Goal: Information Seeking & Learning: Check status

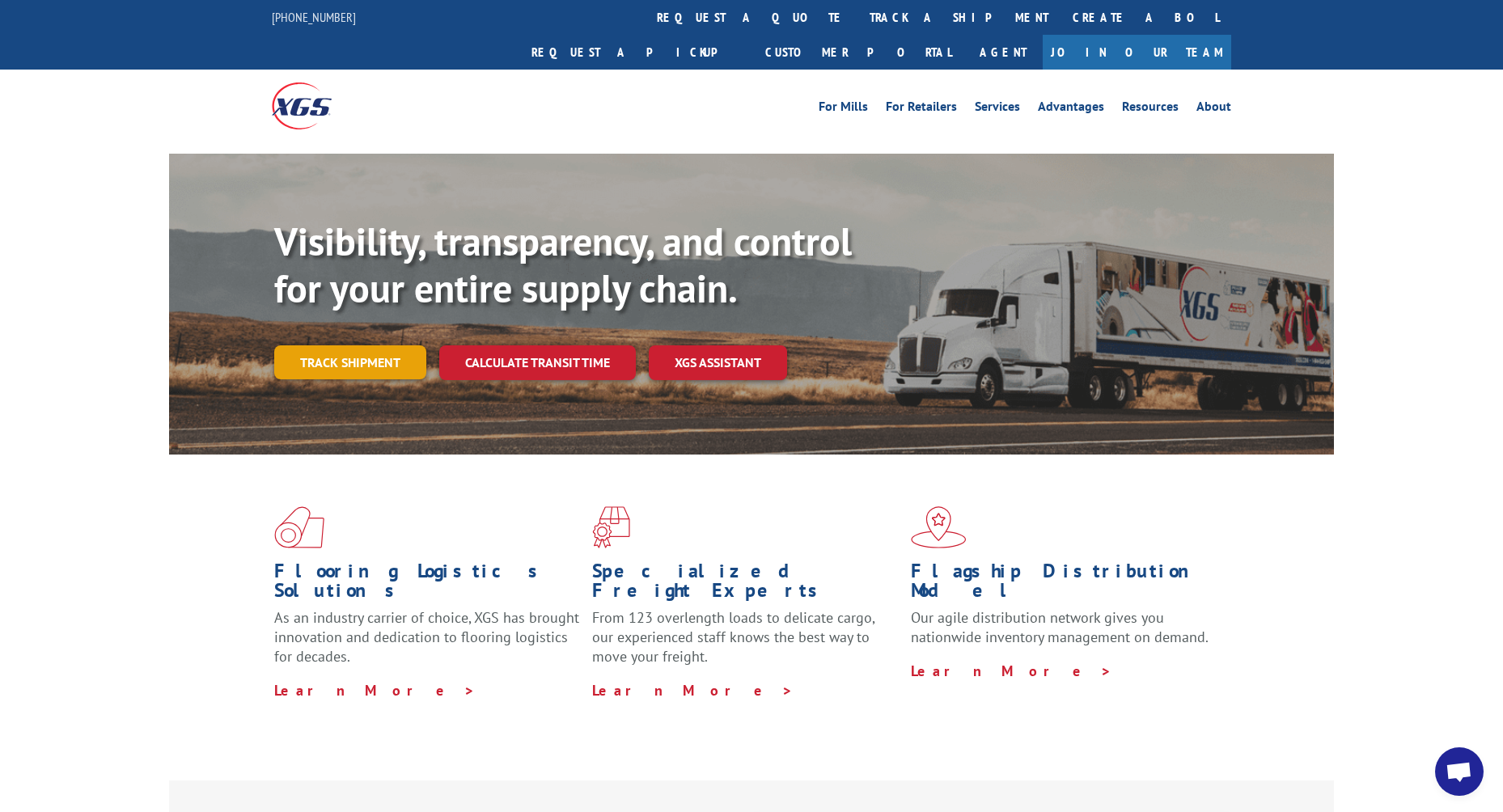
click at [353, 346] on link "Track shipment" at bounding box center [350, 362] width 152 height 34
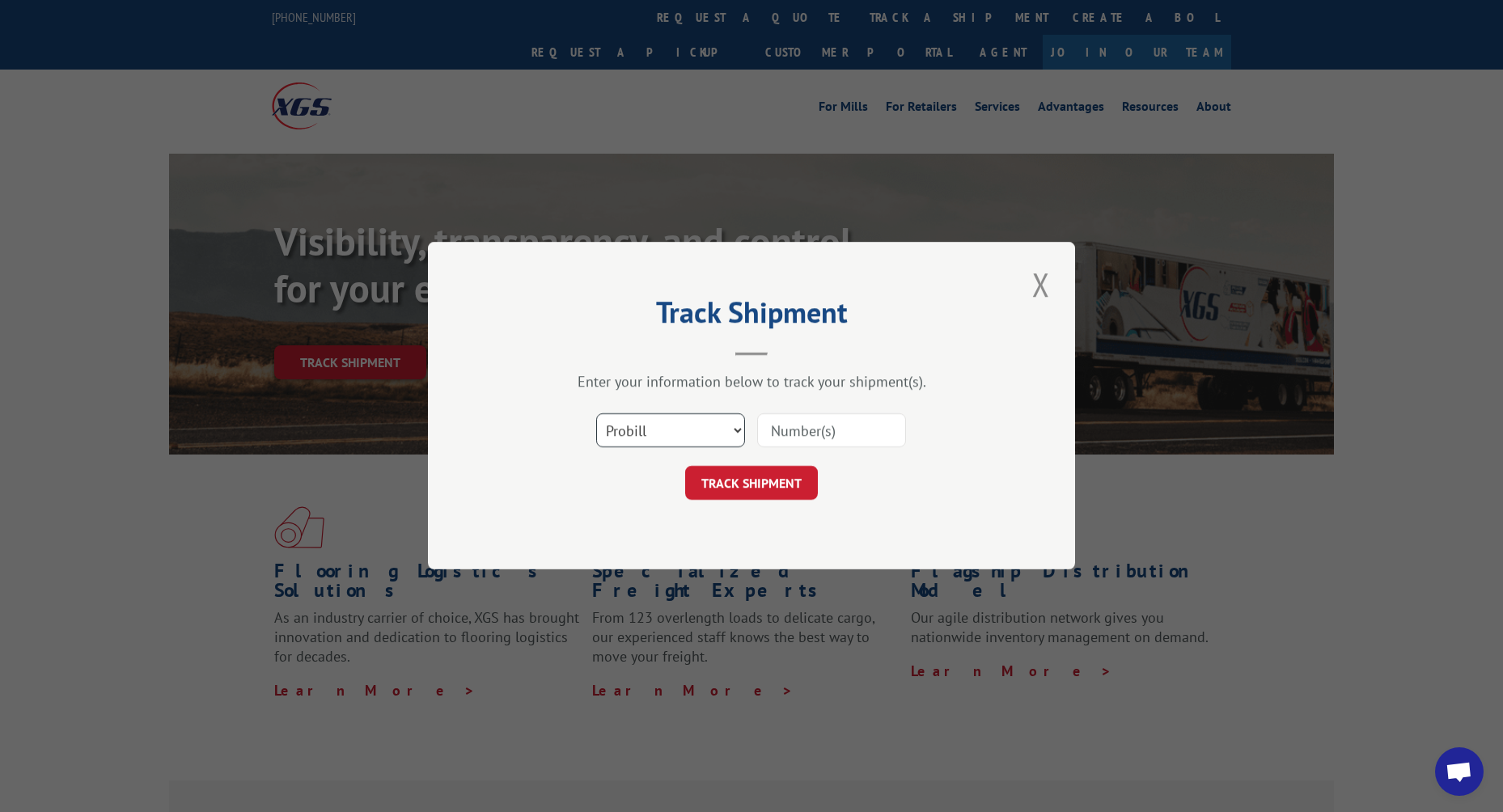
click at [696, 437] on select "Select category... Probill BOL PO" at bounding box center [671, 431] width 149 height 34
select select "bol"
click at [790, 431] on input at bounding box center [831, 431] width 149 height 34
paste input "738198"
type input "738198"
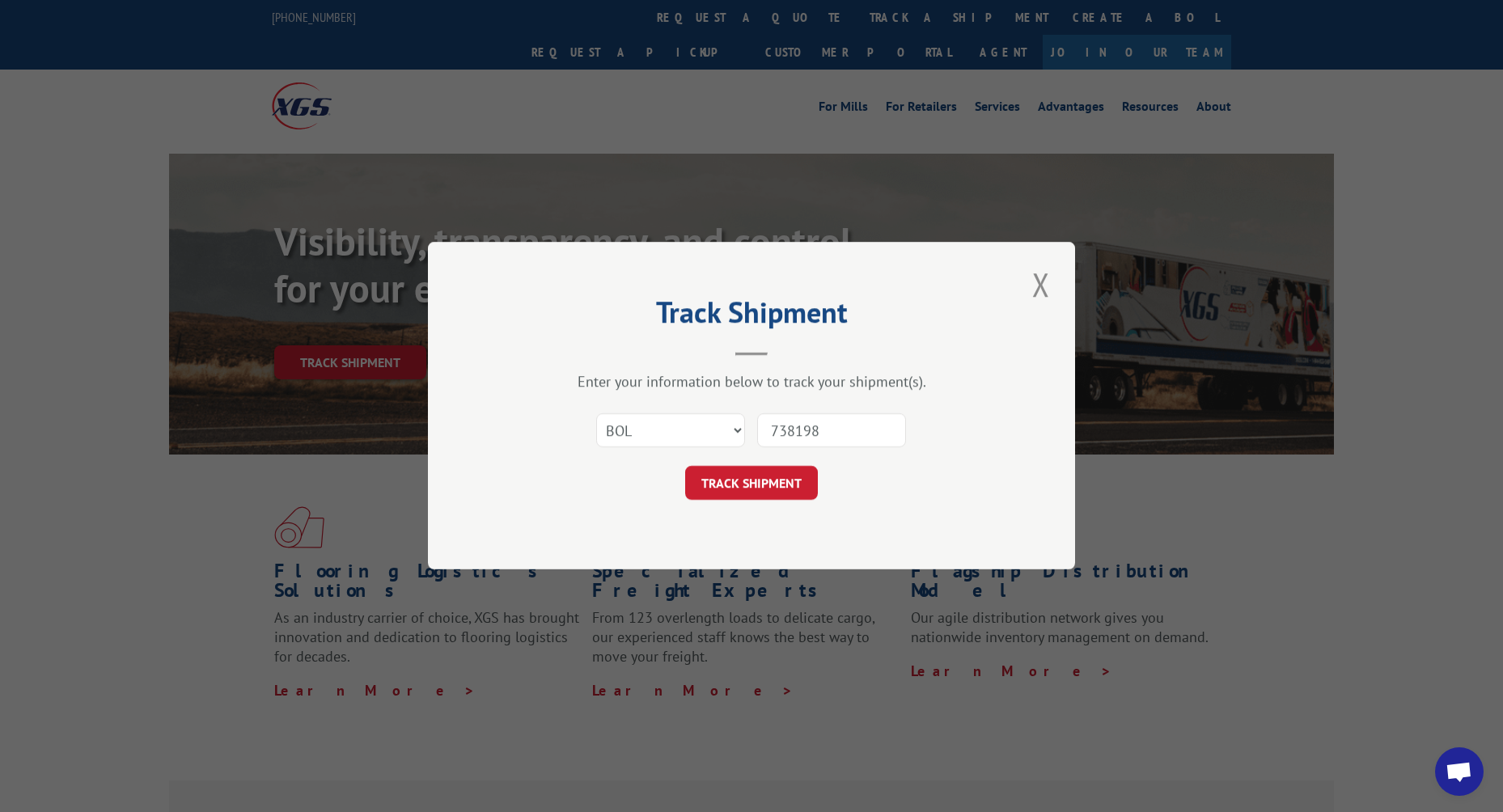
click at [774, 473] on button "TRACK SHIPMENT" at bounding box center [751, 483] width 133 height 34
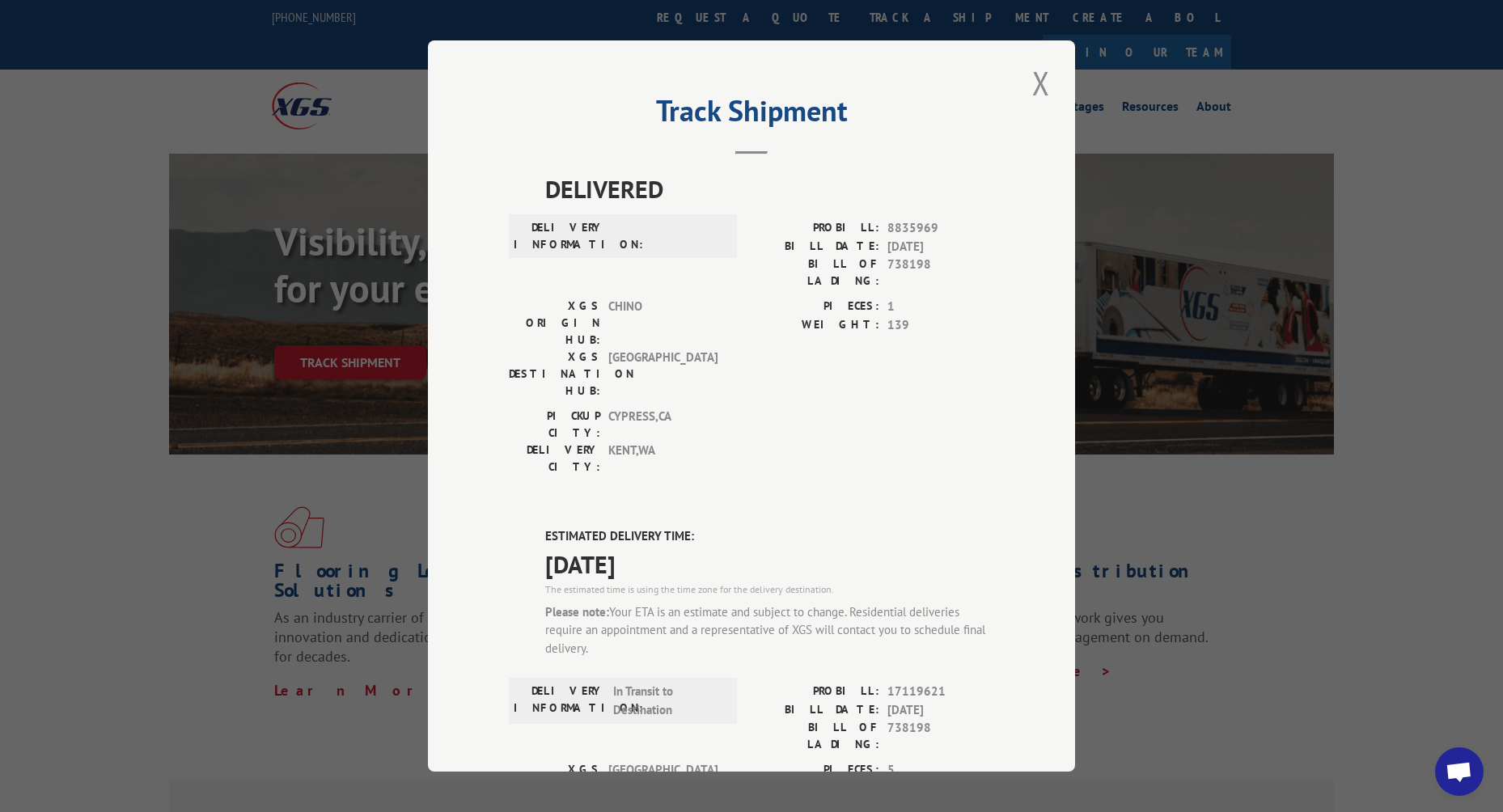
drag, startPoint x: 1050, startPoint y: 83, endPoint x: 1046, endPoint y: 124, distance: 41.2
click at [1049, 83] on button "Close modal" at bounding box center [1040, 83] width 27 height 45
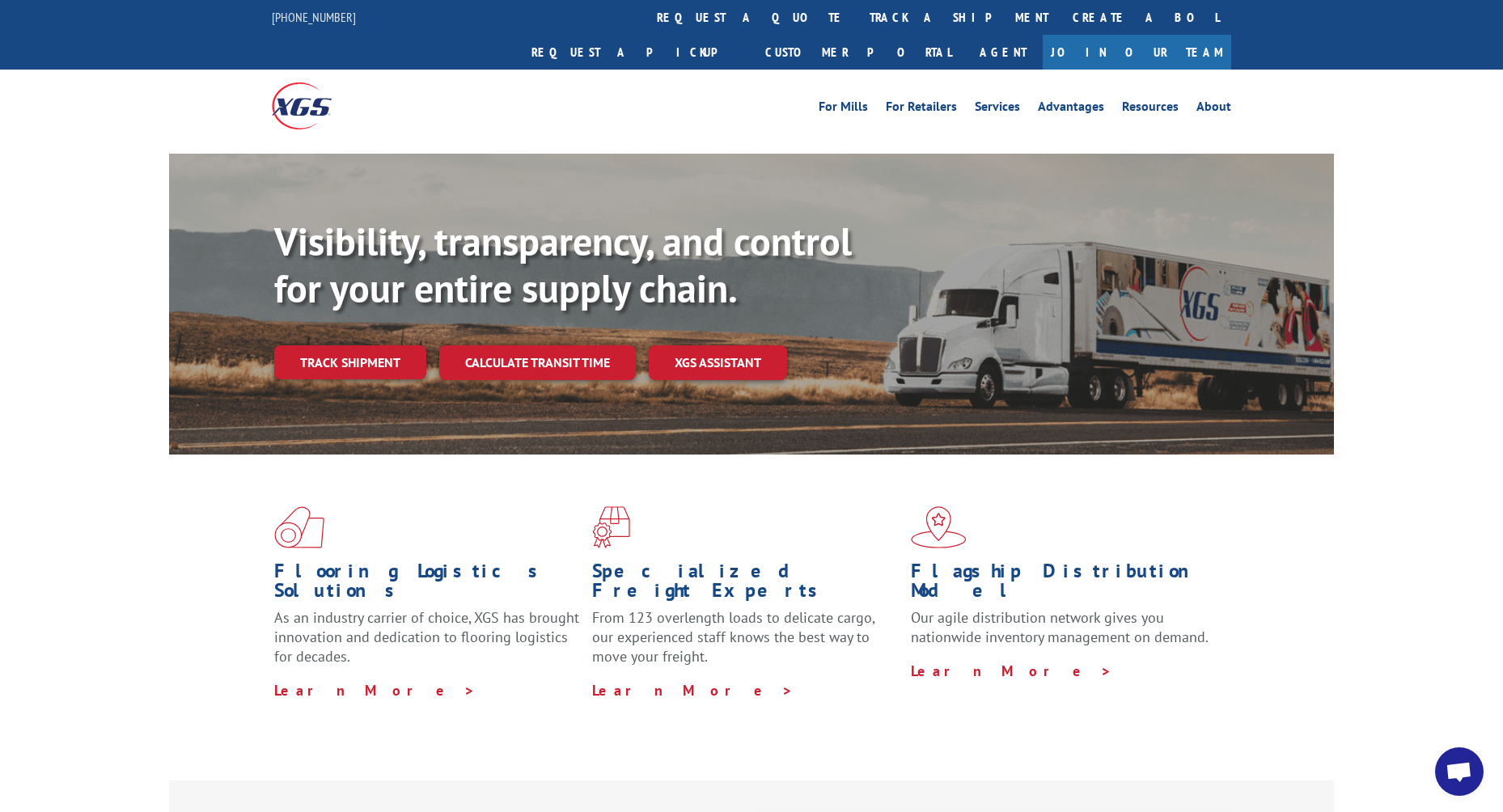
click at [374, 346] on link "Track shipment" at bounding box center [350, 362] width 152 height 34
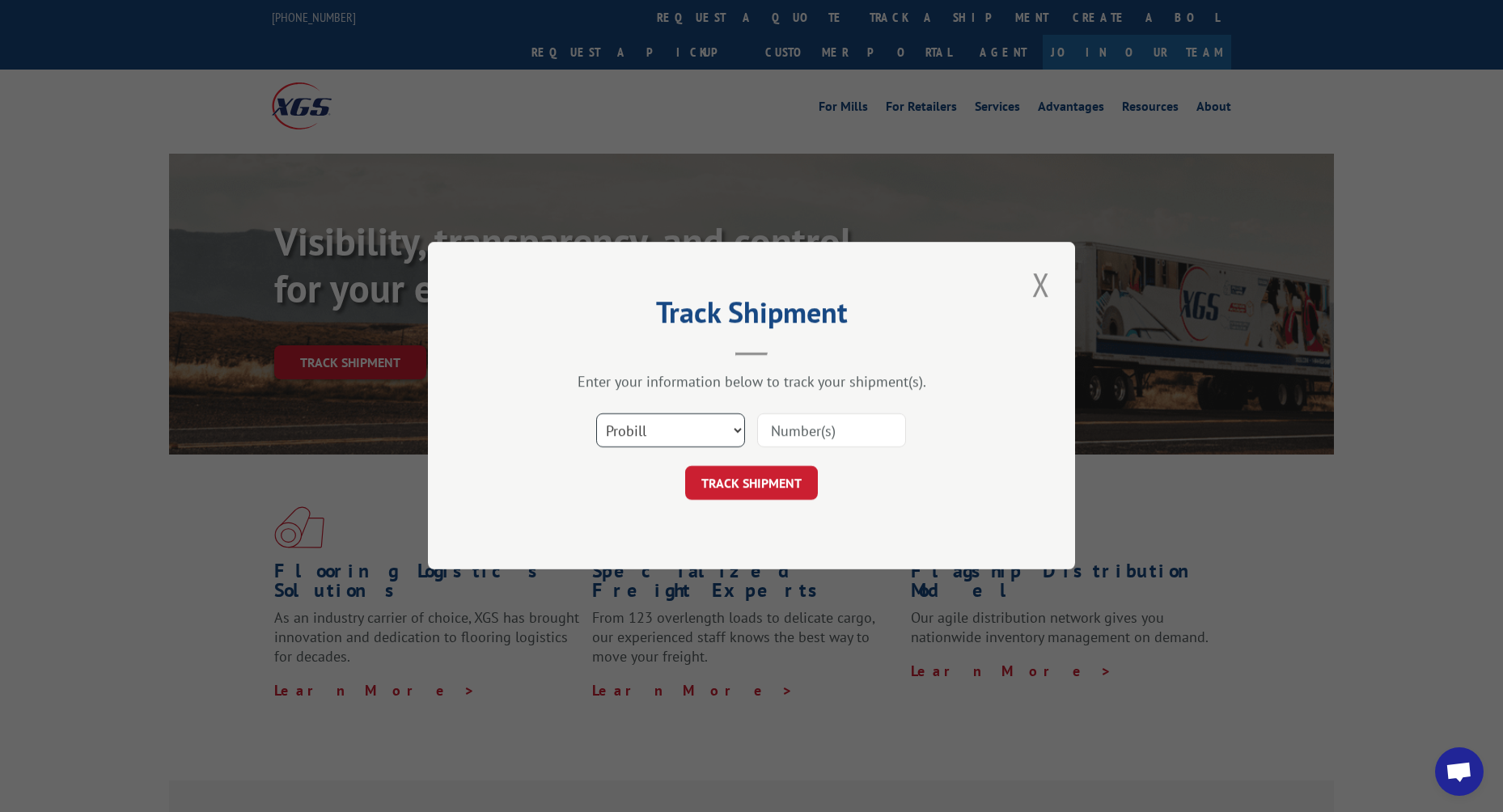
click at [735, 433] on select "Select category... Probill BOL PO" at bounding box center [671, 431] width 149 height 34
select select "bol"
click at [773, 435] on input at bounding box center [831, 431] width 149 height 34
paste input "66433-56239"
type input "66433-56239"
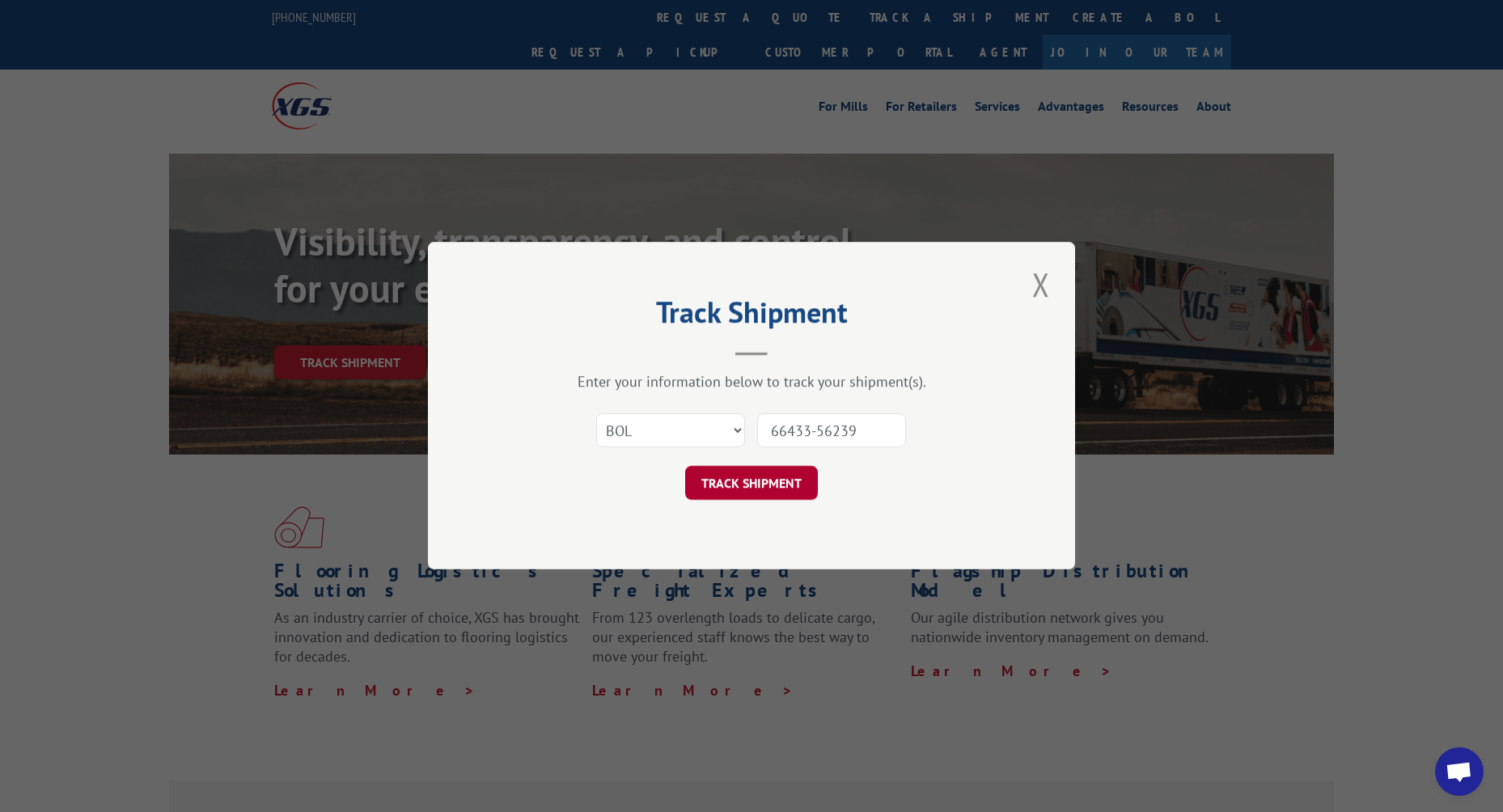
click at [779, 476] on button "TRACK SHIPMENT" at bounding box center [751, 483] width 133 height 34
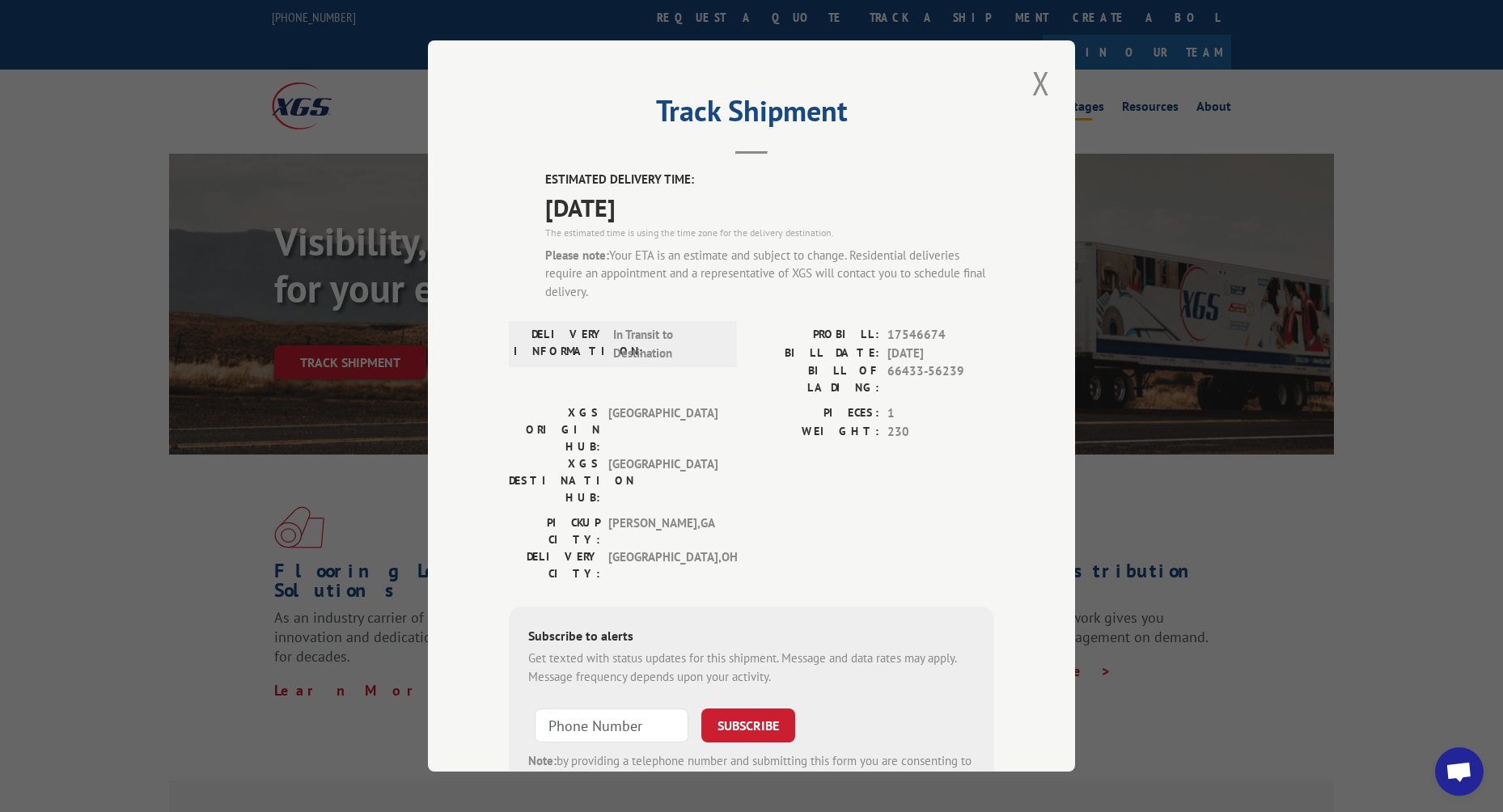
drag, startPoint x: 1039, startPoint y: 83, endPoint x: 1050, endPoint y: 81, distance: 11.2
click at [1039, 83] on button "Close modal" at bounding box center [1040, 83] width 27 height 45
